Goal: Book appointment/travel/reservation

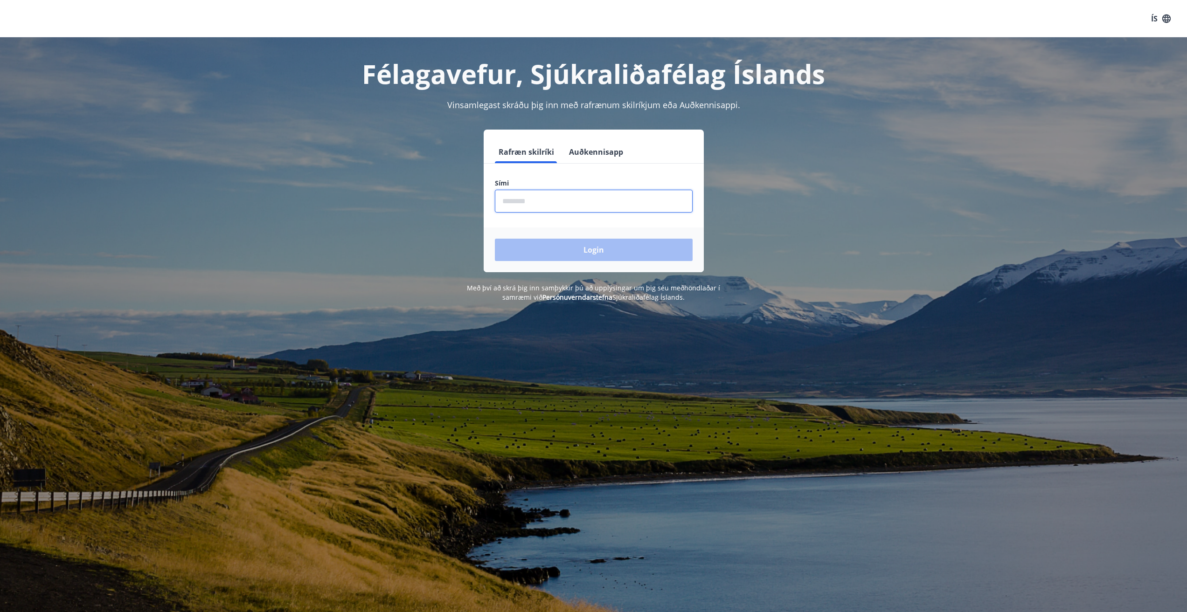
click at [512, 204] on input "phone" at bounding box center [594, 201] width 198 height 23
type input "********"
click at [577, 253] on button "Login" at bounding box center [594, 250] width 198 height 22
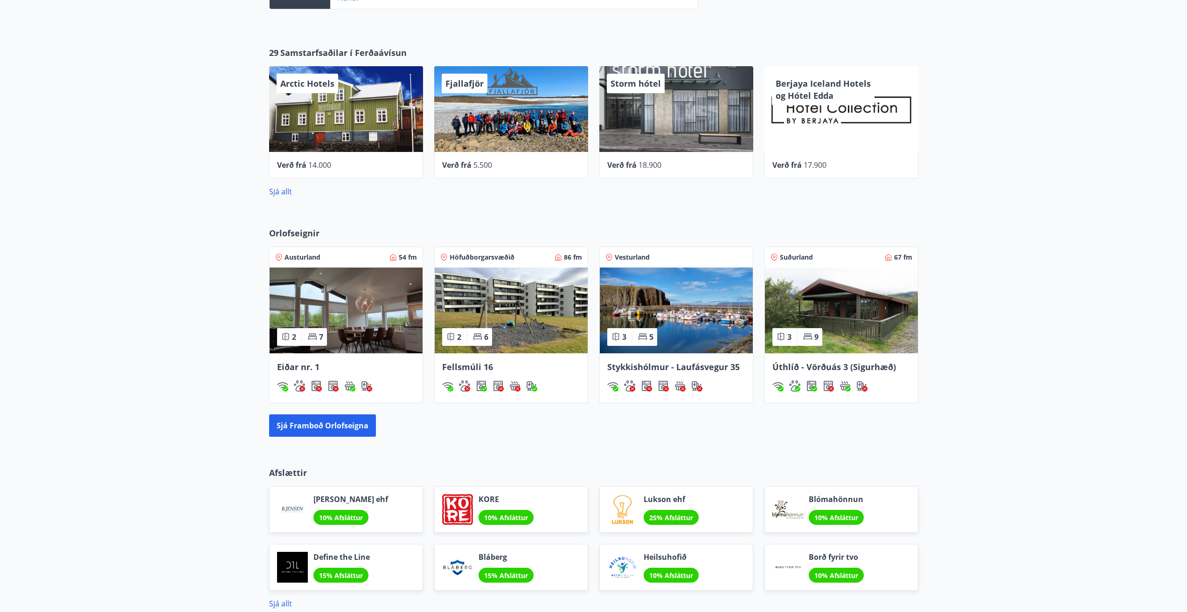
scroll to position [420, 0]
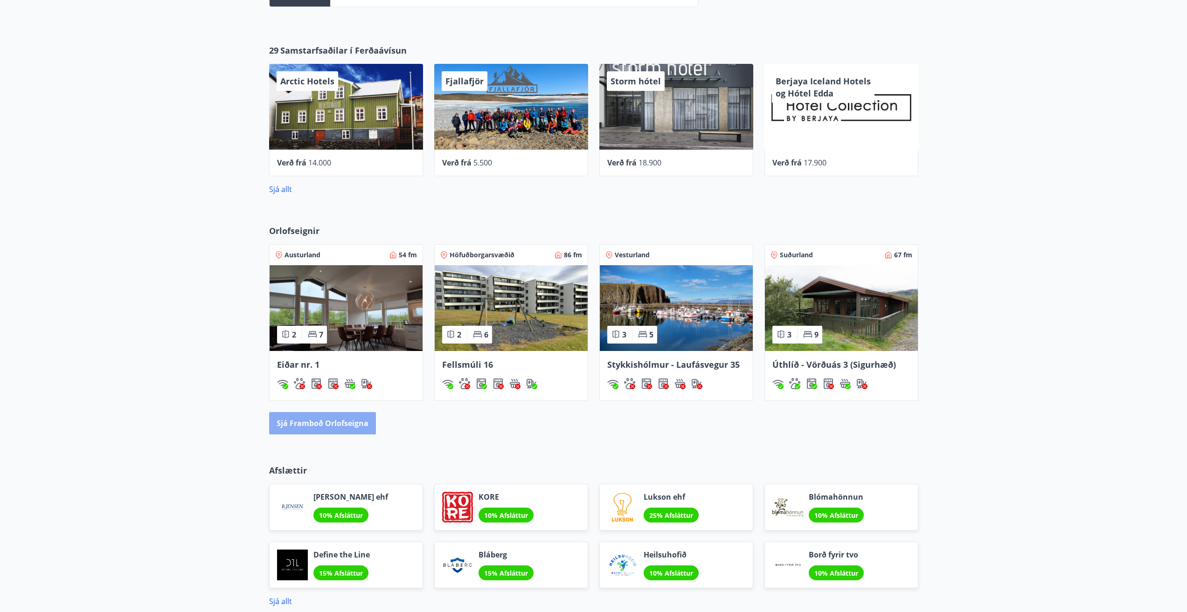
click at [331, 424] on button "Sjá framboð orlofseigna" at bounding box center [322, 423] width 107 height 22
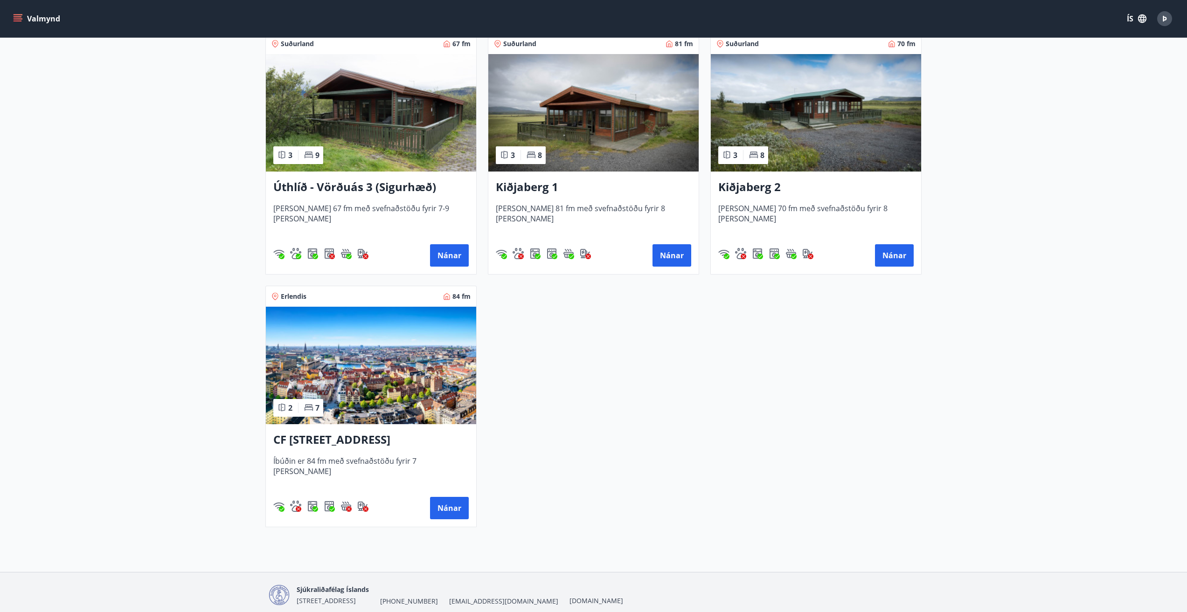
scroll to position [1483, 0]
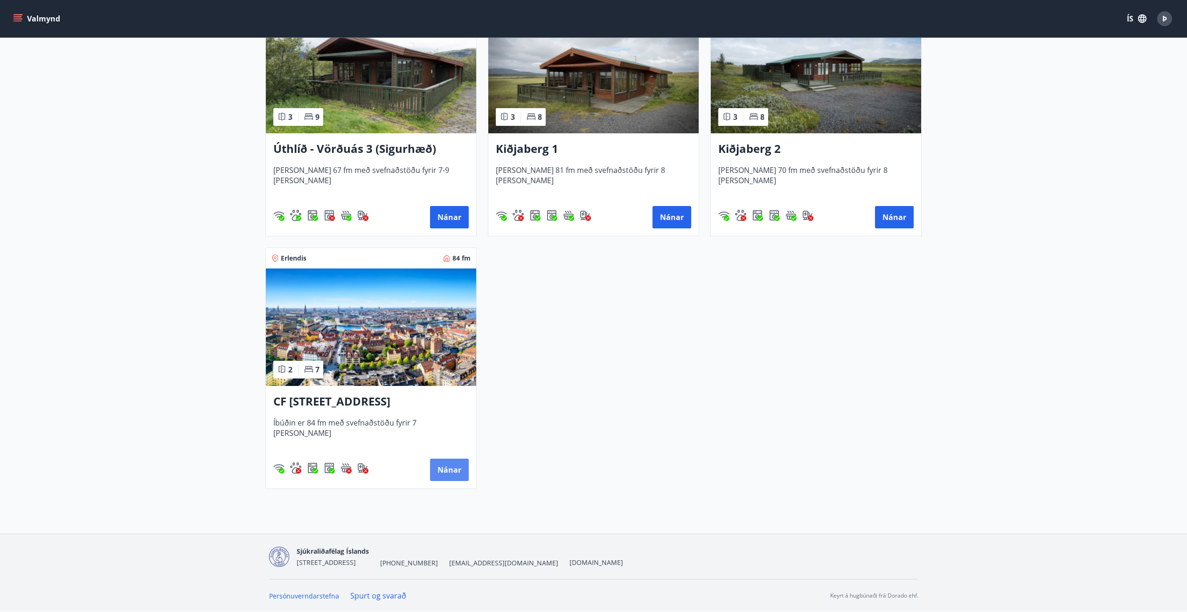
click at [450, 467] on button "Nánar" at bounding box center [449, 470] width 39 height 22
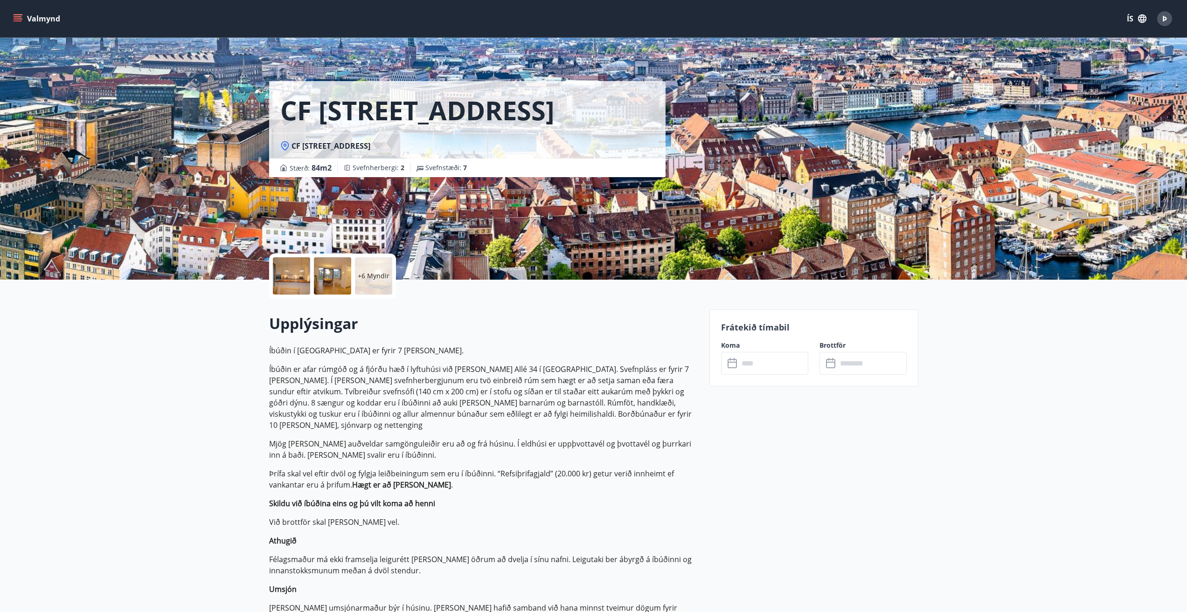
click at [744, 371] on input "text" at bounding box center [774, 363] width 70 height 23
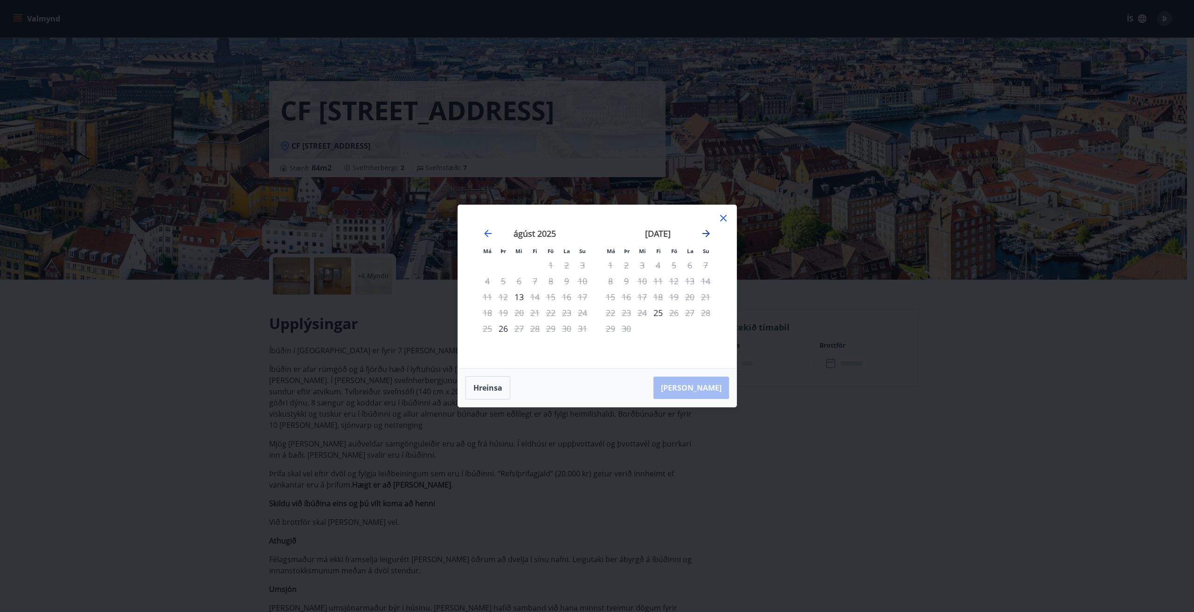
click at [707, 234] on icon "Move forward to switch to the next month." at bounding box center [706, 233] width 7 height 7
click at [486, 232] on icon "Move backward to switch to the previous month." at bounding box center [487, 233] width 11 height 11
click at [484, 233] on icon "Move backward to switch to the previous month." at bounding box center [487, 233] width 11 height 11
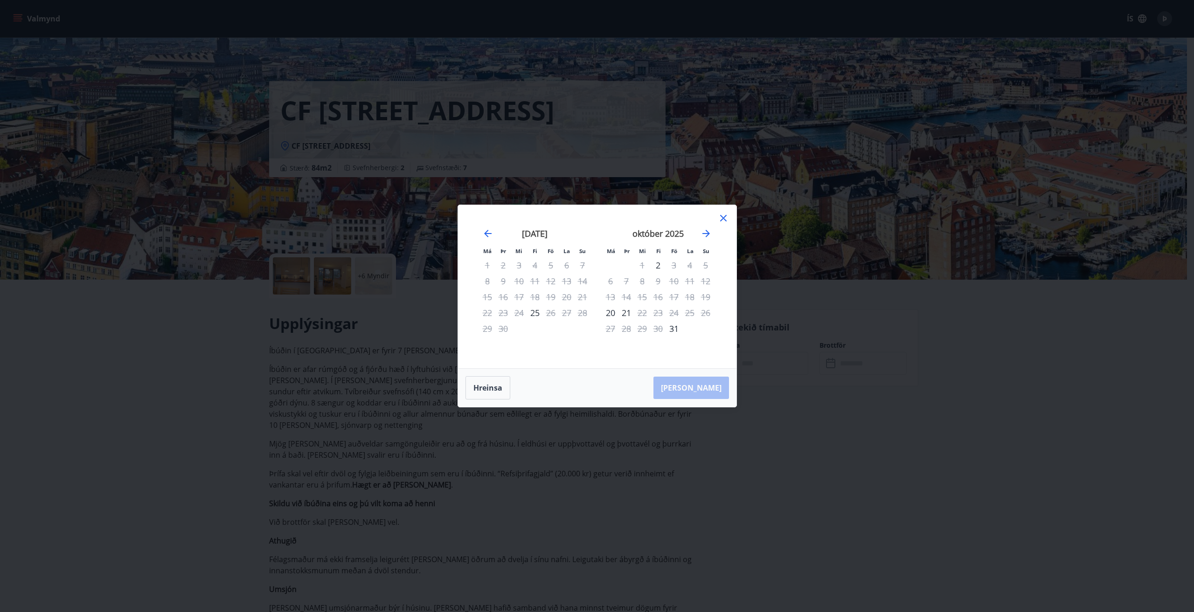
drag, startPoint x: 537, startPoint y: 282, endPoint x: 545, endPoint y: 279, distance: 8.7
click at [539, 282] on div "11" at bounding box center [535, 281] width 16 height 16
click at [722, 219] on icon at bounding box center [723, 218] width 11 height 11
